Goal: Information Seeking & Learning: Find specific page/section

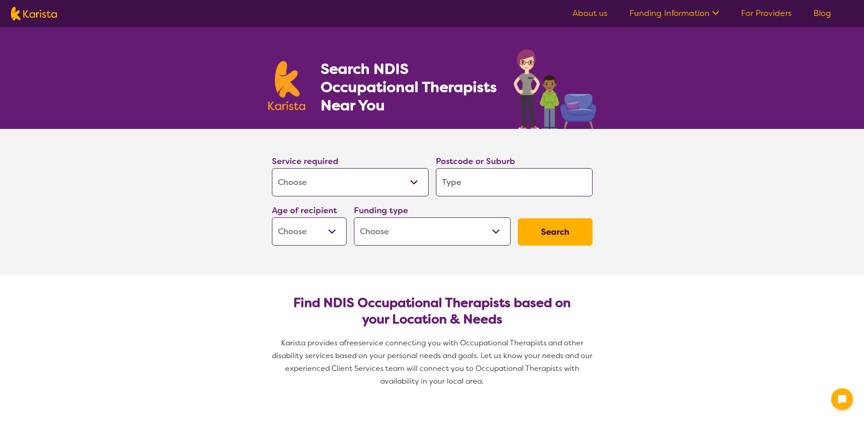
select select "[MEDICAL_DATA]"
click at [489, 183] on input "search" at bounding box center [514, 182] width 157 height 28
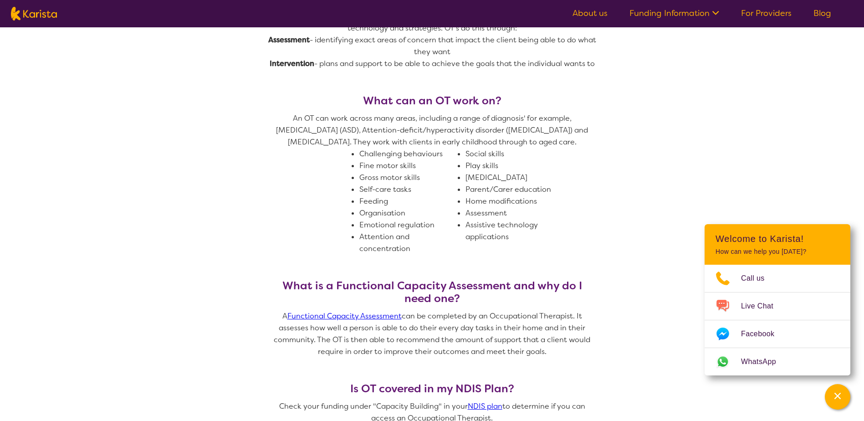
scroll to position [501, 0]
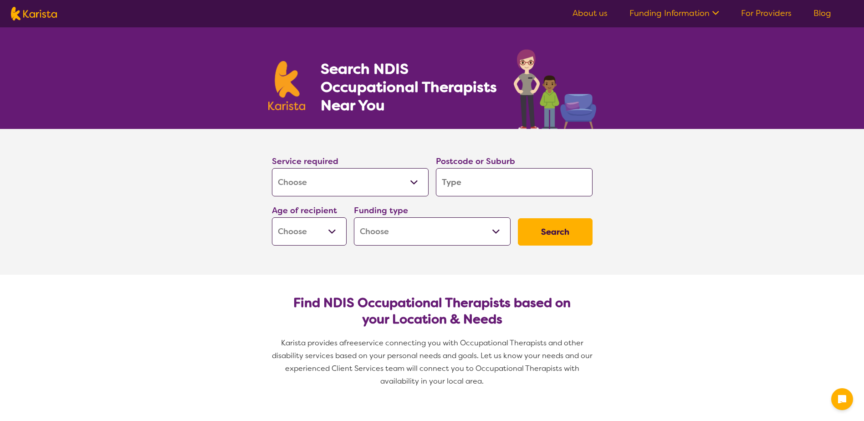
select select "[MEDICAL_DATA]"
